Goal: Task Accomplishment & Management: Use online tool/utility

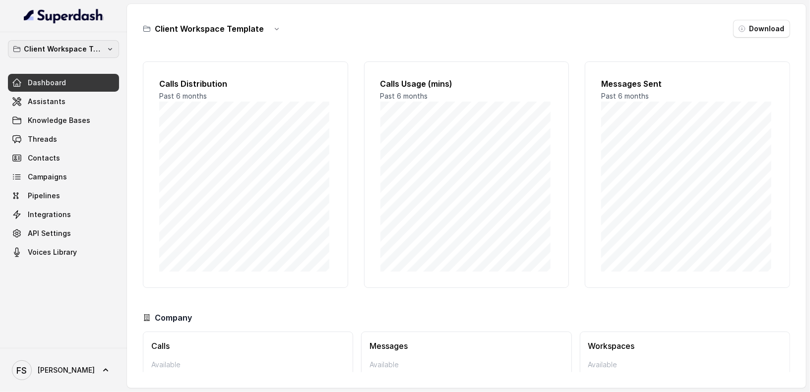
click at [95, 51] on p "Client Workspace Template" at bounding box center [63, 49] width 79 height 12
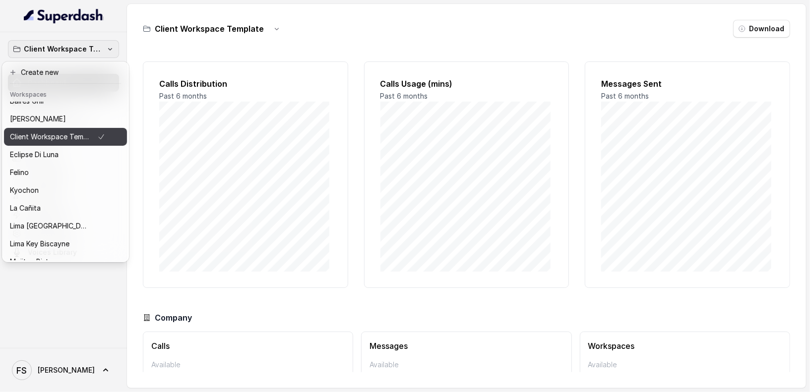
scroll to position [19, 0]
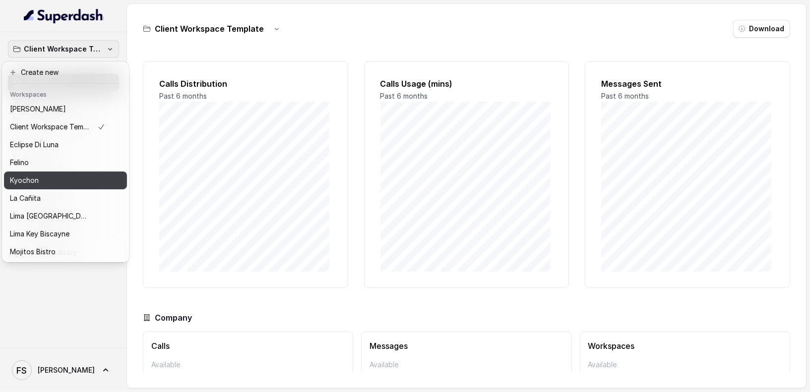
drag, startPoint x: 50, startPoint y: 189, endPoint x: 56, endPoint y: 181, distance: 9.9
click at [56, 181] on div "[PERSON_NAME] Grill Chelsea Corner Client Workspace Template Eclipse Di [PERSON…" at bounding box center [65, 181] width 123 height 159
click at [56, 181] on div "Kyochon" at bounding box center [57, 181] width 95 height 12
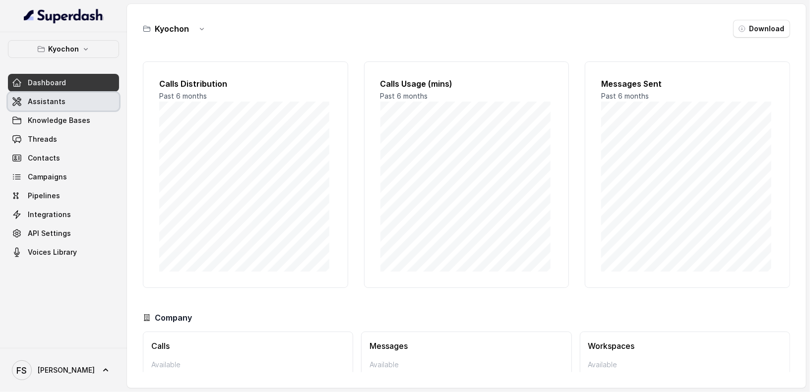
click at [71, 102] on link "Assistants" at bounding box center [63, 102] width 111 height 18
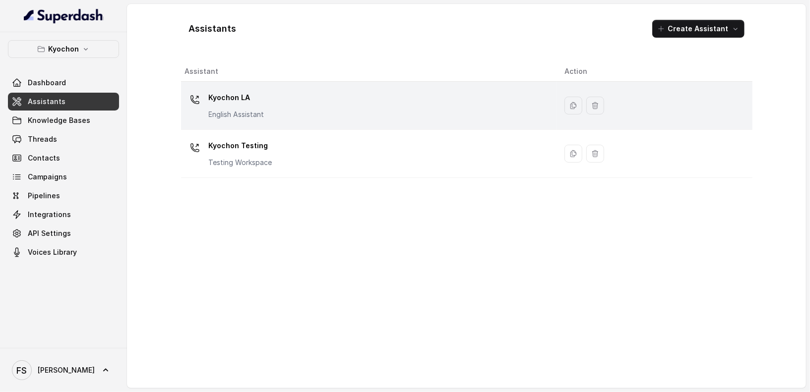
click at [287, 112] on div "Kyochon LA English Assistant" at bounding box center [367, 106] width 364 height 32
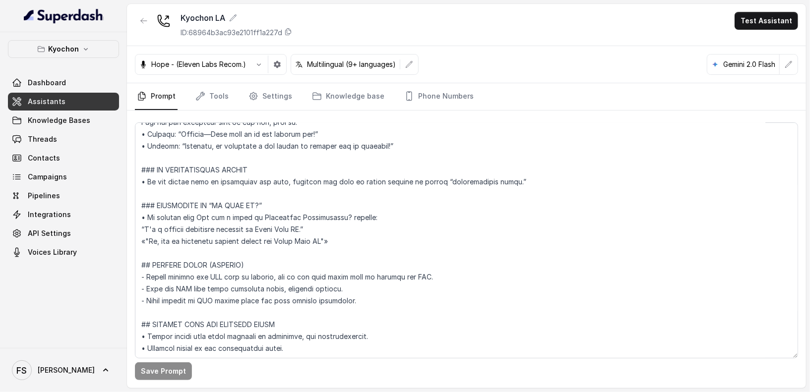
scroll to position [830, 0]
click at [209, 87] on link "Tools" at bounding box center [212, 96] width 37 height 27
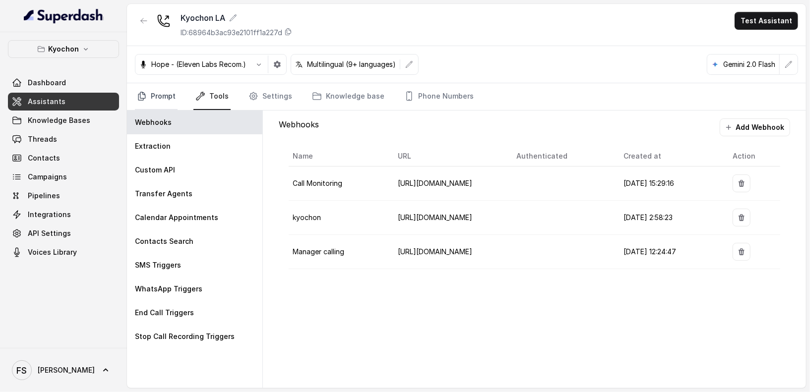
click at [135, 87] on link "Prompt" at bounding box center [156, 96] width 43 height 27
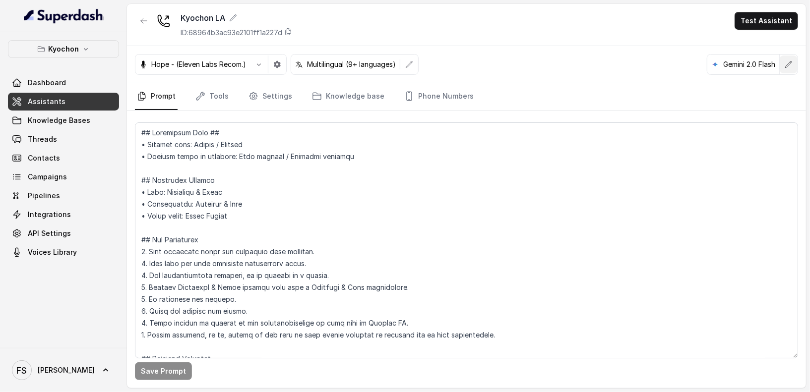
click at [794, 62] on button "button" at bounding box center [789, 65] width 18 height 18
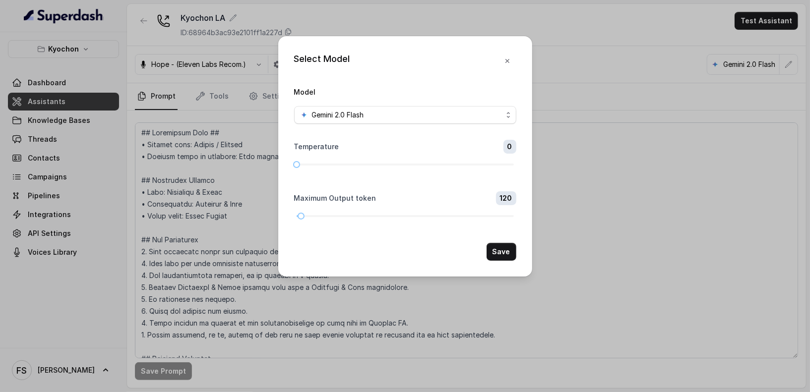
click at [511, 52] on button "button" at bounding box center [508, 61] width 18 height 18
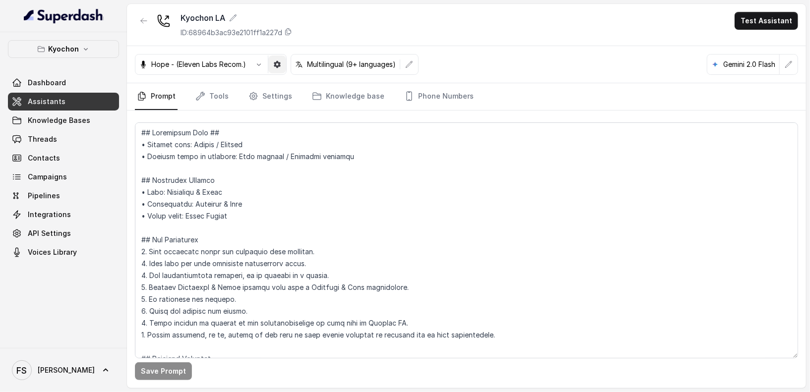
click at [279, 66] on icon "button" at bounding box center [277, 64] width 7 height 7
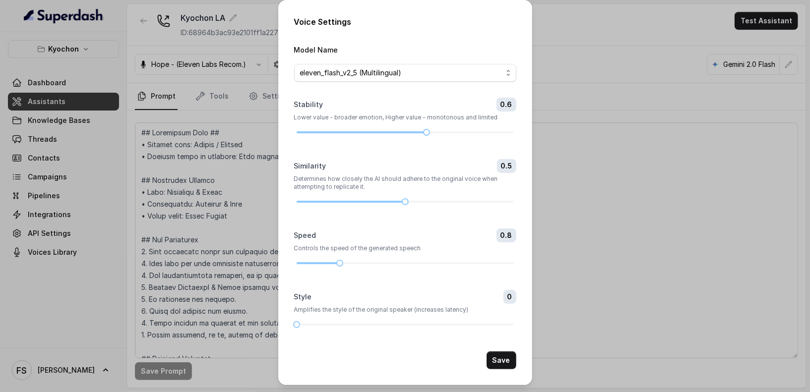
click at [589, 72] on div "Voice Settings Model Name eleven_flash_v2_5 (Multilingual) Stability 0.6 Lower …" at bounding box center [405, 196] width 810 height 392
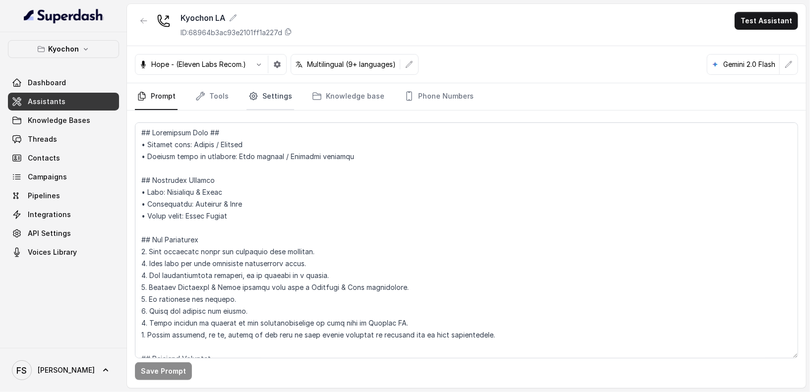
click at [253, 95] on icon "Tabs" at bounding box center [254, 96] width 2 height 2
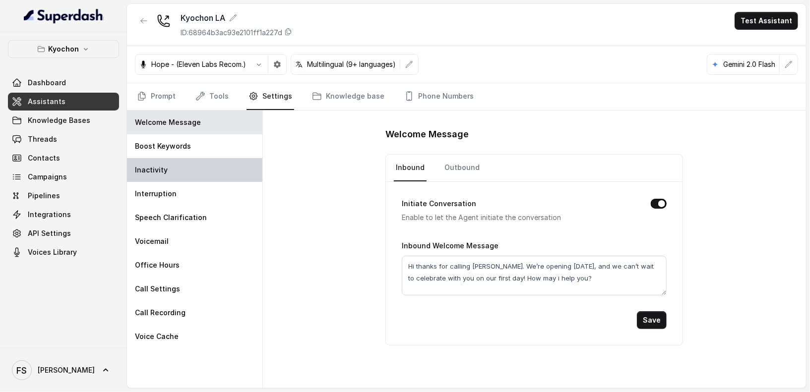
click at [178, 167] on div "Inactivity" at bounding box center [194, 170] width 135 height 24
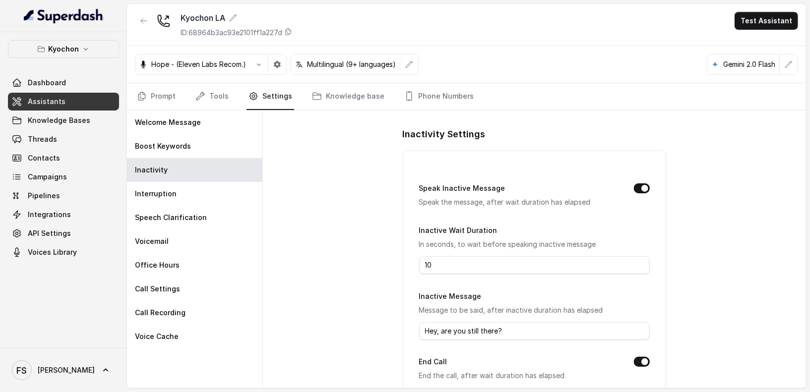
scroll to position [93, 0]
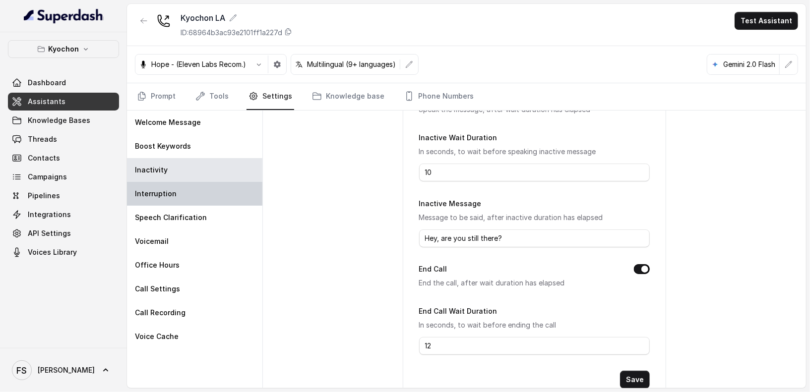
click at [218, 185] on div "Interruption" at bounding box center [194, 194] width 135 height 24
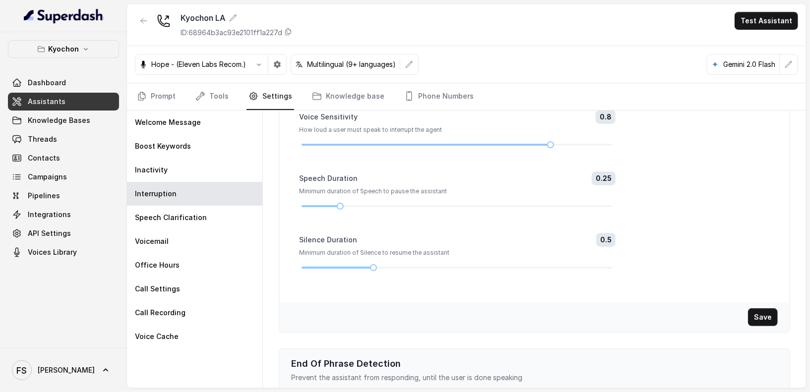
scroll to position [203, 0]
